Goal: Information Seeking & Learning: Learn about a topic

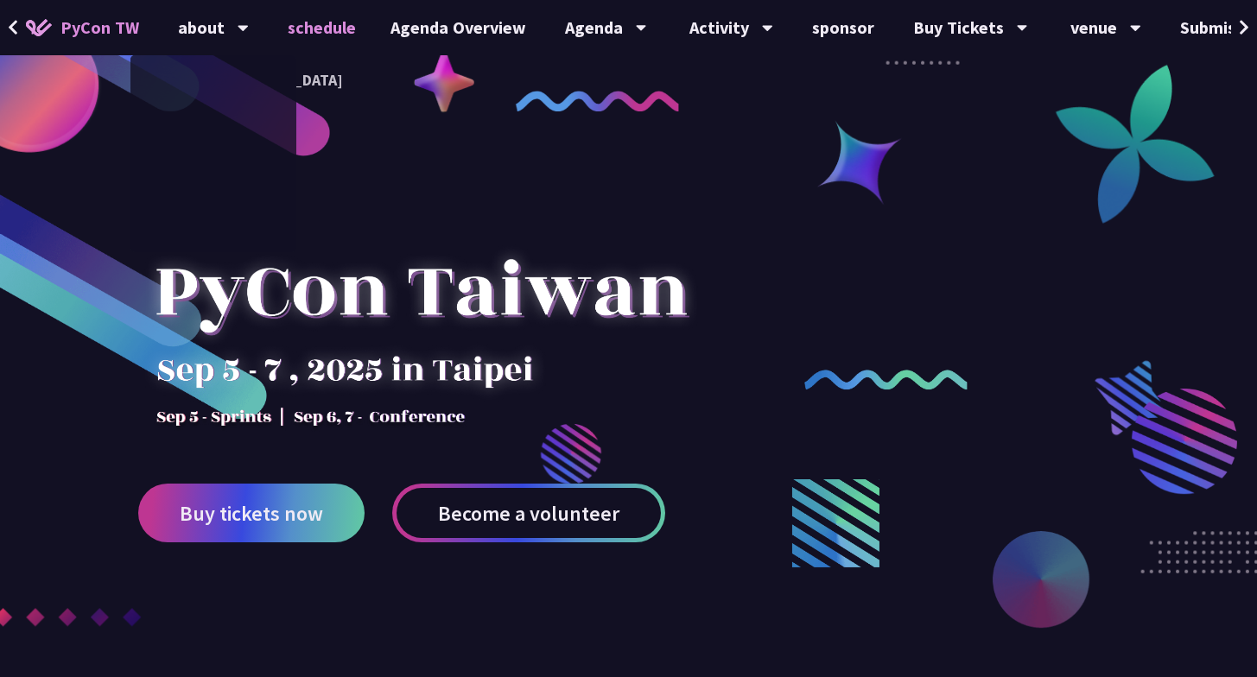
click at [314, 30] on font "schedule" at bounding box center [322, 27] width 68 height 22
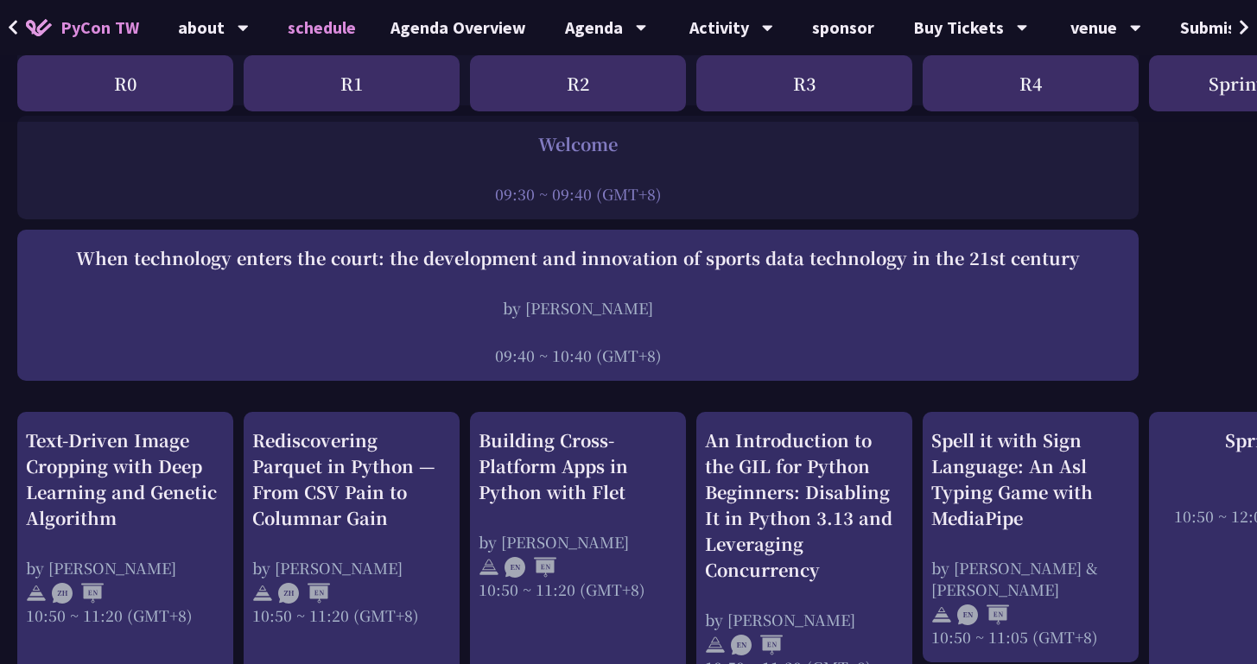
scroll to position [351, 0]
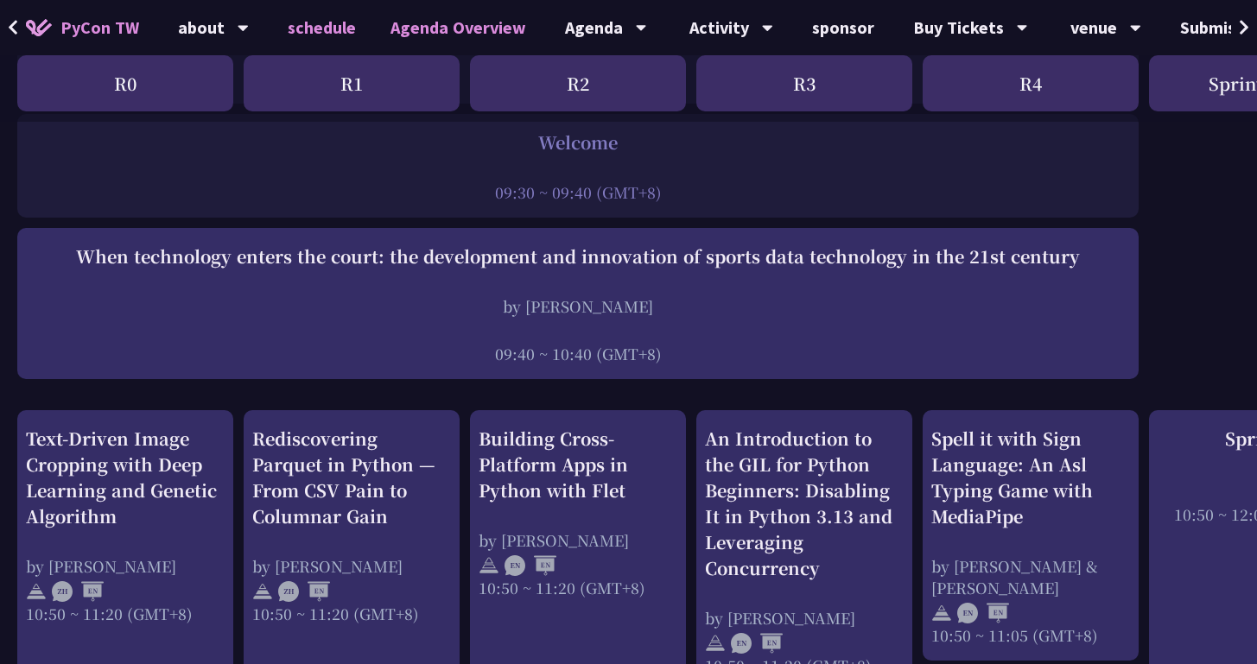
click at [443, 33] on font "Agenda Overview" at bounding box center [458, 27] width 136 height 22
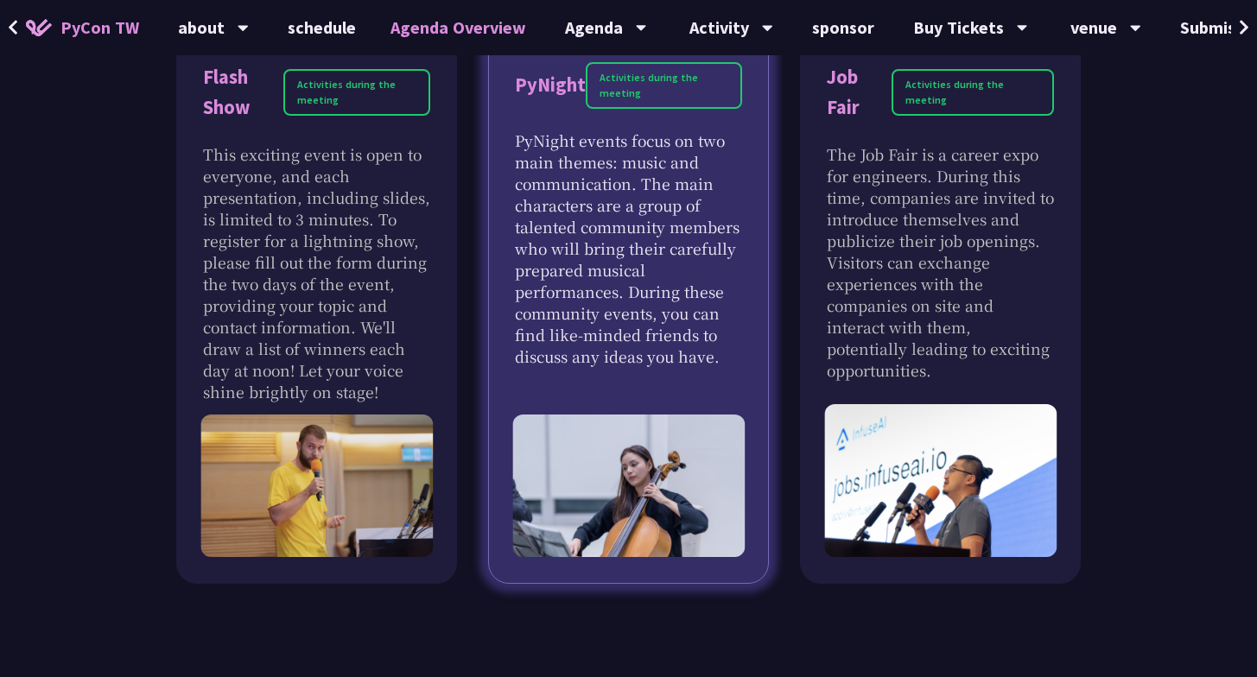
scroll to position [1722, 0]
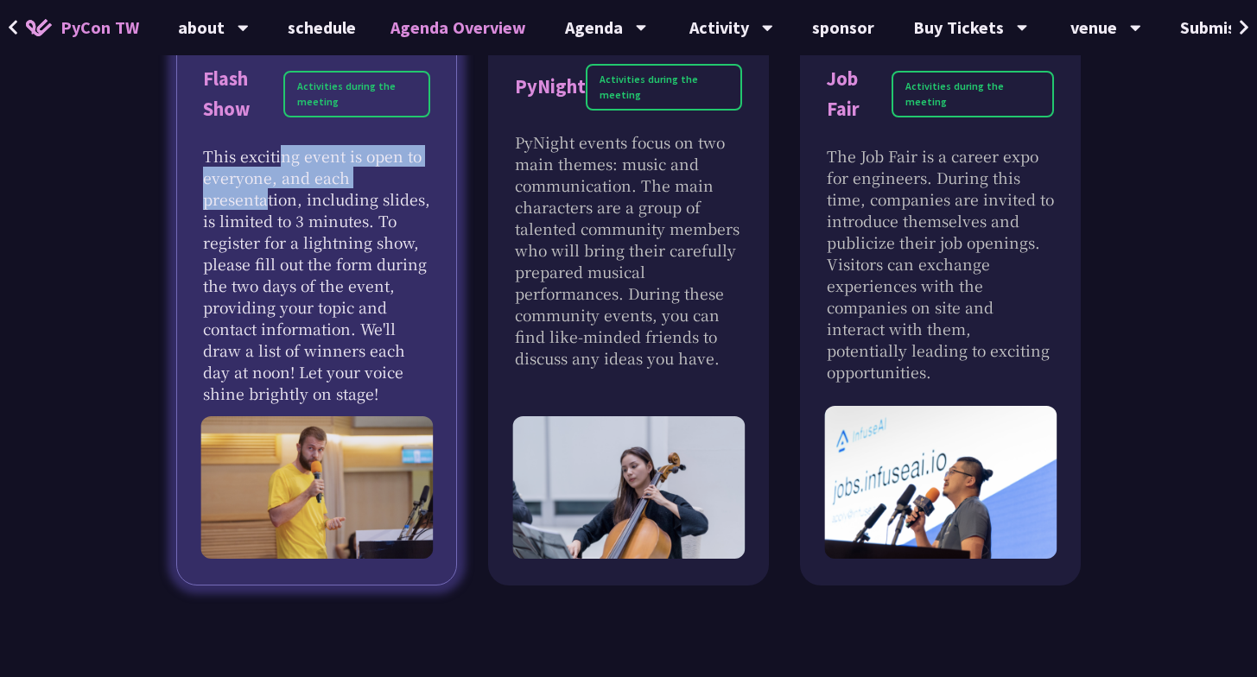
drag, startPoint x: 348, startPoint y: 181, endPoint x: 223, endPoint y: 153, distance: 128.4
click at [223, 153] on p "This exciting event is open to everyone, and each presentation, including slide…" at bounding box center [316, 274] width 227 height 259
click at [223, 153] on font "This exciting event is open to everyone, and each presentation, including slide…" at bounding box center [316, 274] width 227 height 259
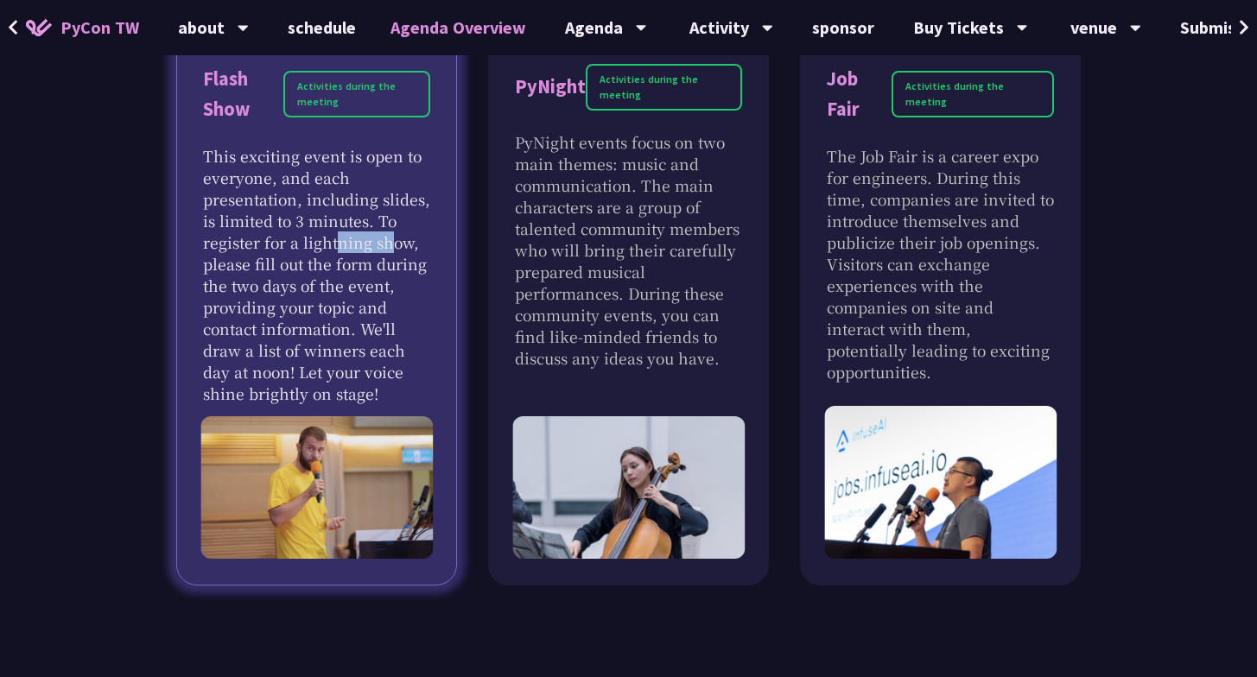
drag, startPoint x: 321, startPoint y: 249, endPoint x: 244, endPoint y: 204, distance: 89.0
click at [244, 204] on font "This exciting event is open to everyone, and each presentation, including slide…" at bounding box center [316, 274] width 227 height 259
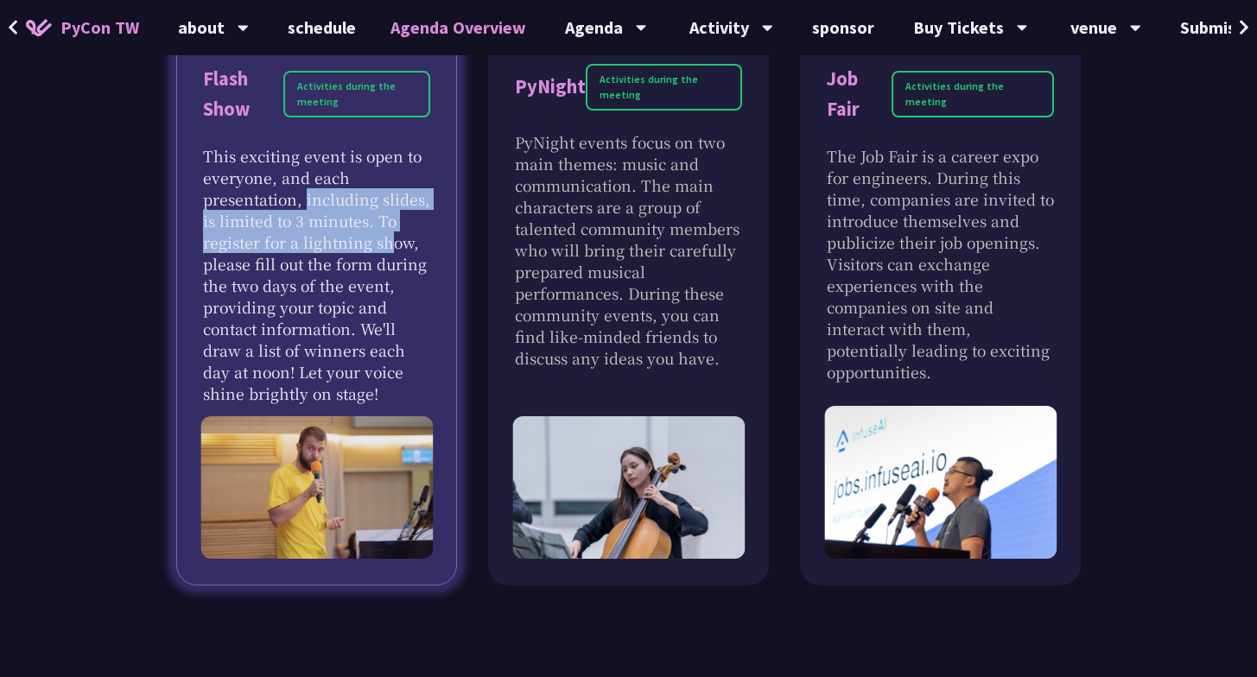
click at [243, 200] on font "This exciting event is open to everyone, and each presentation, including slide…" at bounding box center [316, 274] width 227 height 259
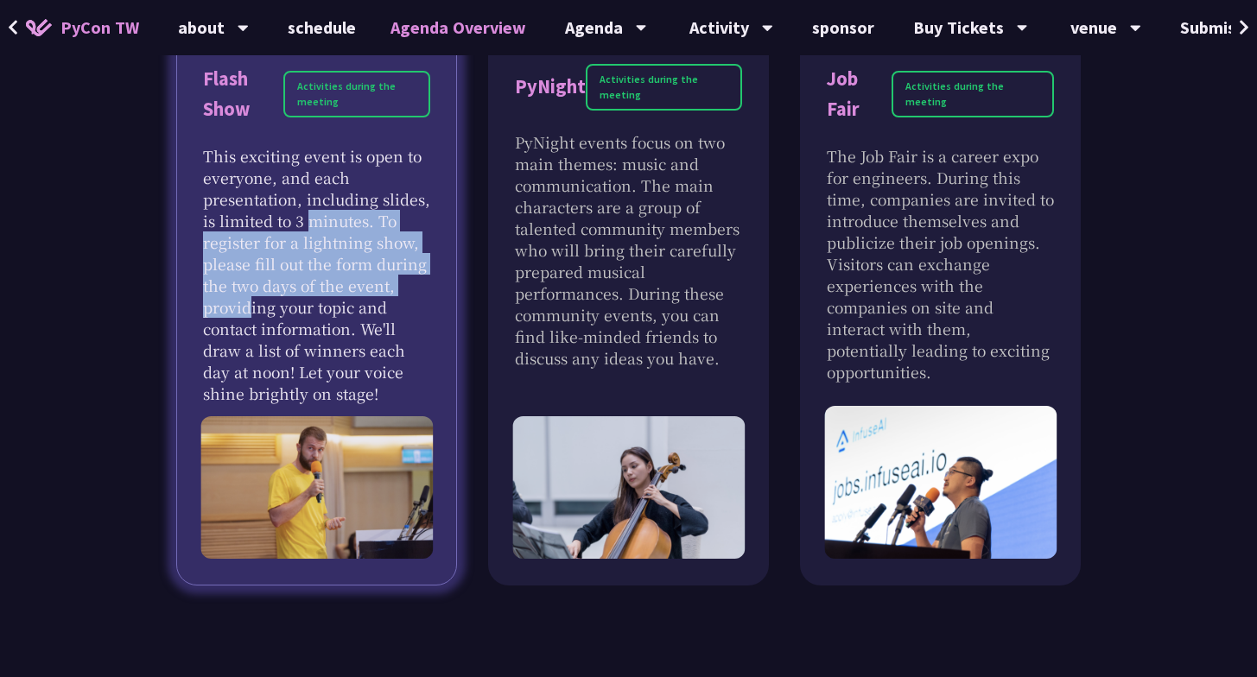
drag, startPoint x: 385, startPoint y: 278, endPoint x: 248, endPoint y: 226, distance: 146.8
click at [248, 226] on font "This exciting event is open to everyone, and each presentation, including slide…" at bounding box center [316, 274] width 227 height 259
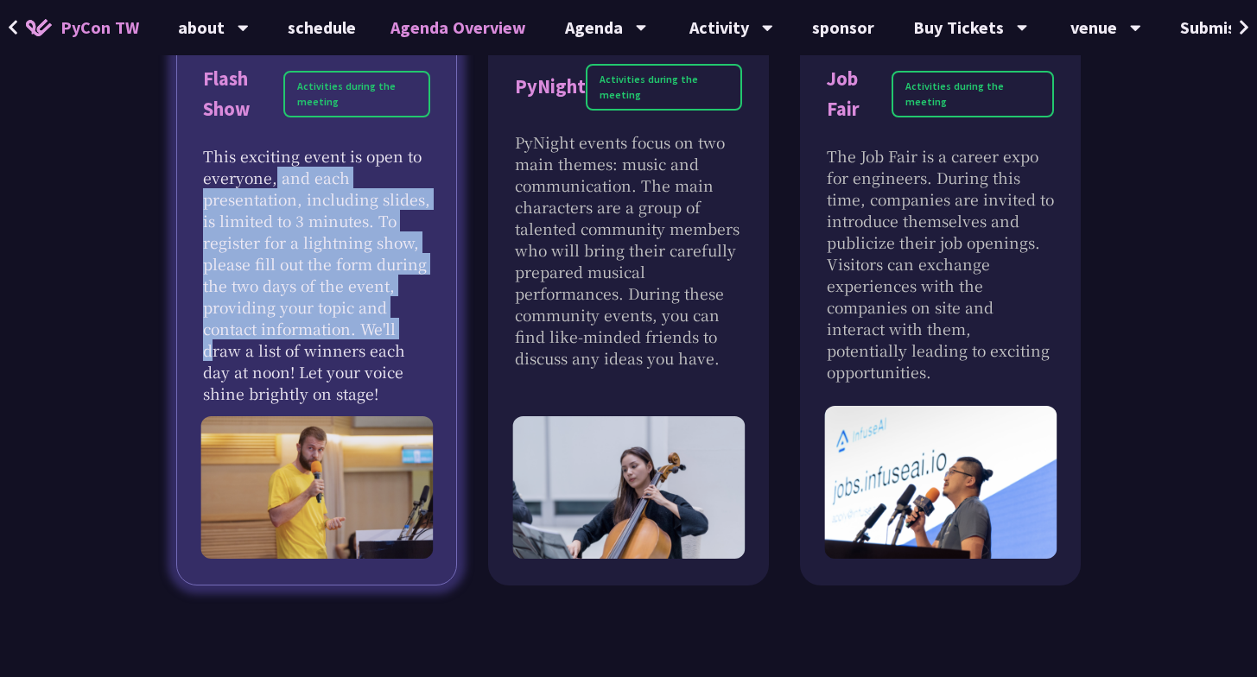
drag, startPoint x: 352, startPoint y: 321, endPoint x: 194, endPoint y: 168, distance: 219.9
click at [194, 168] on div "Flash Show Activities during the meeting This exciting event is open to everyon…" at bounding box center [316, 310] width 281 height 552
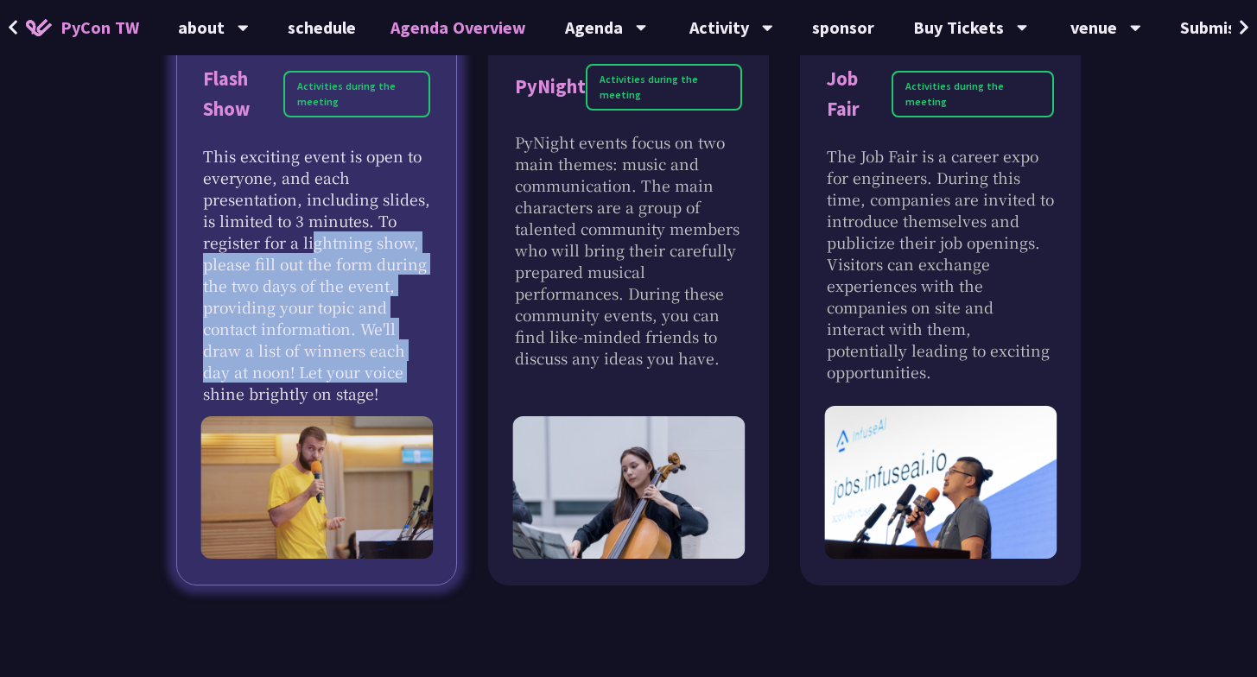
drag, startPoint x: 342, startPoint y: 364, endPoint x: 256, endPoint y: 231, distance: 157.4
click at [257, 231] on font "This exciting event is open to everyone, and each presentation, including slide…" at bounding box center [316, 274] width 227 height 259
click at [256, 231] on font "This exciting event is open to everyone, and each presentation, including slide…" at bounding box center [316, 274] width 227 height 259
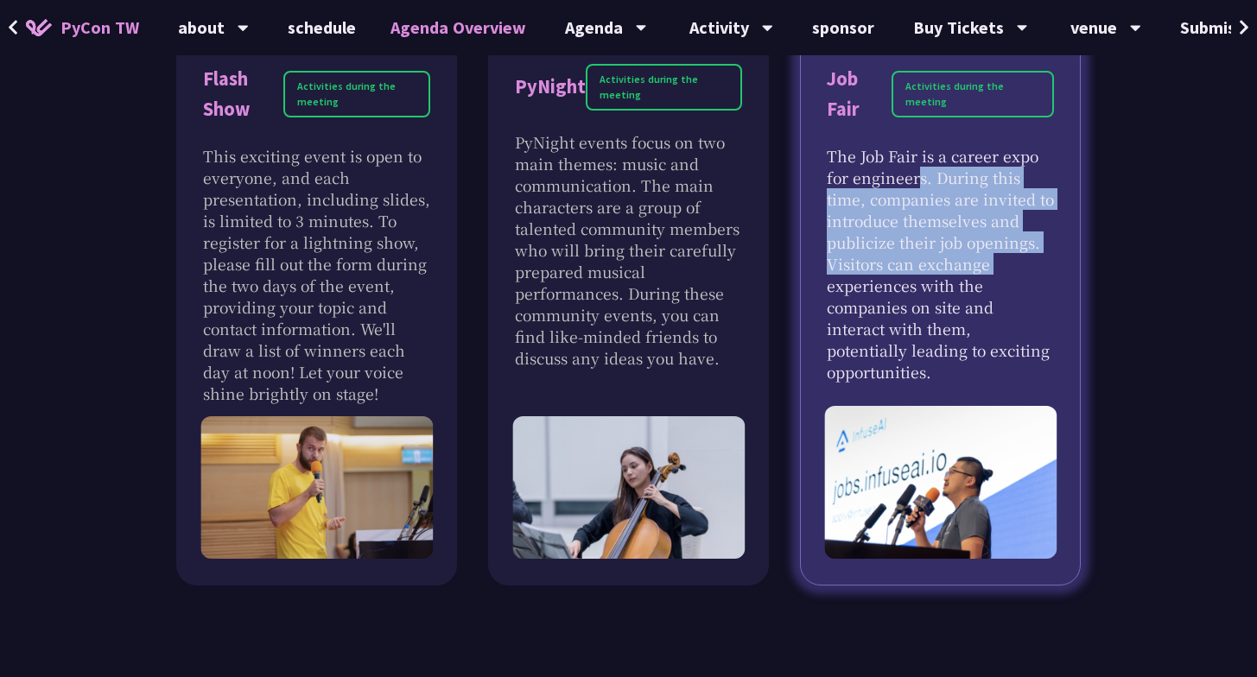
drag, startPoint x: 921, startPoint y: 263, endPoint x: 845, endPoint y: 170, distance: 119.1
click at [845, 170] on font "The Job Fair is a career expo for engineers. During this time, companies are in…" at bounding box center [939, 263] width 227 height 237
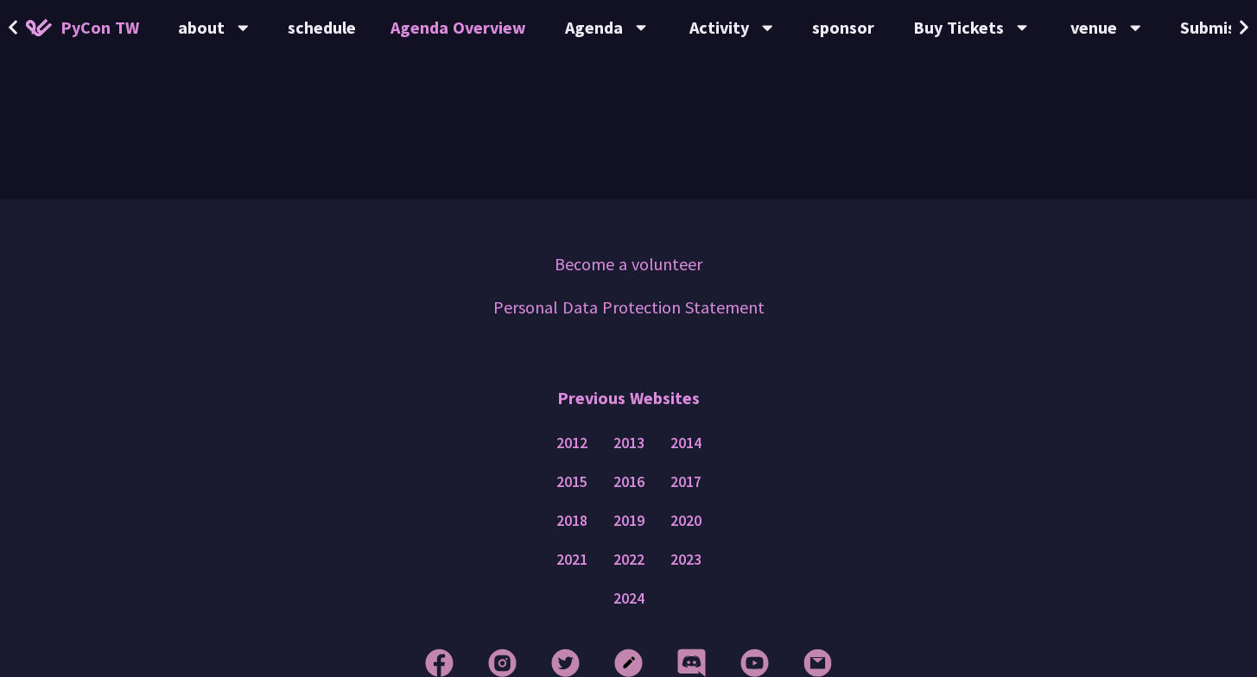
scroll to position [2295, 0]
